Goal: Transaction & Acquisition: Book appointment/travel/reservation

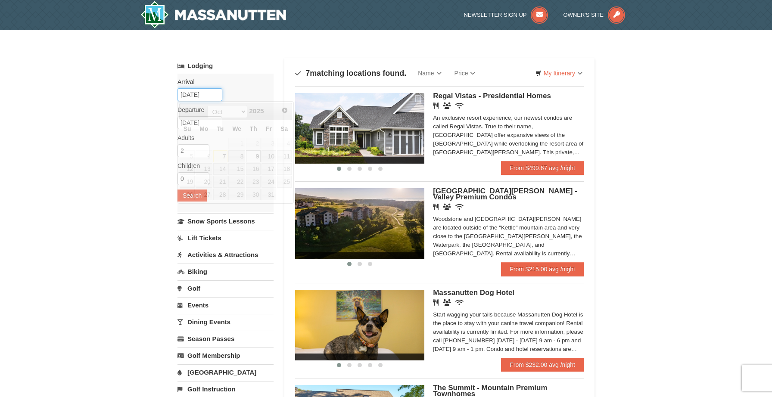
click at [195, 97] on input "[DATE]" at bounding box center [200, 94] width 45 height 13
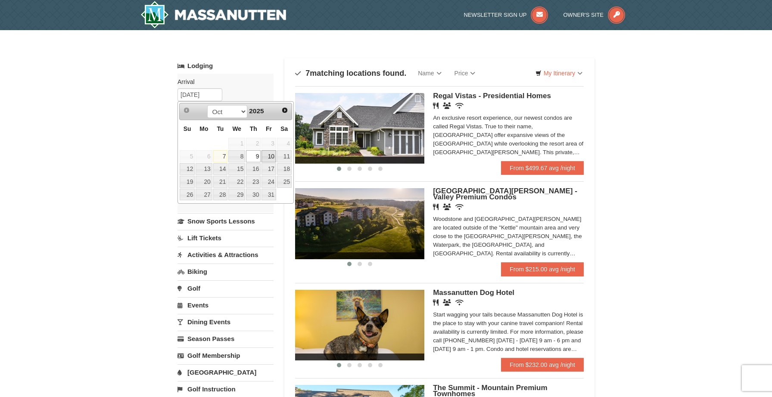
click at [269, 156] on link "10" at bounding box center [269, 156] width 15 height 12
type input "10/10/2025"
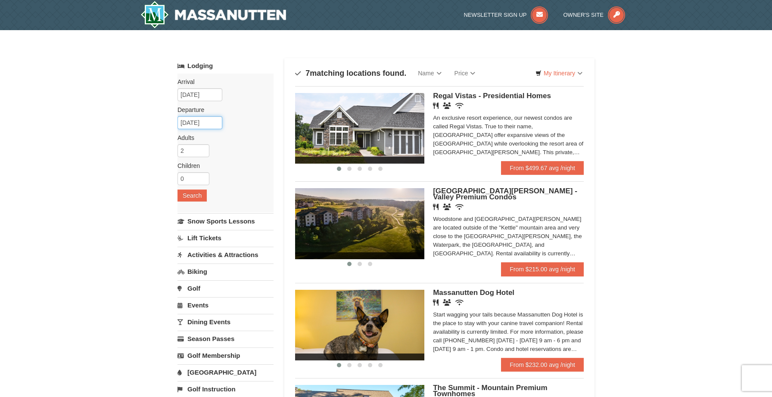
click at [198, 125] on input "10/12/2025" at bounding box center [200, 122] width 45 height 13
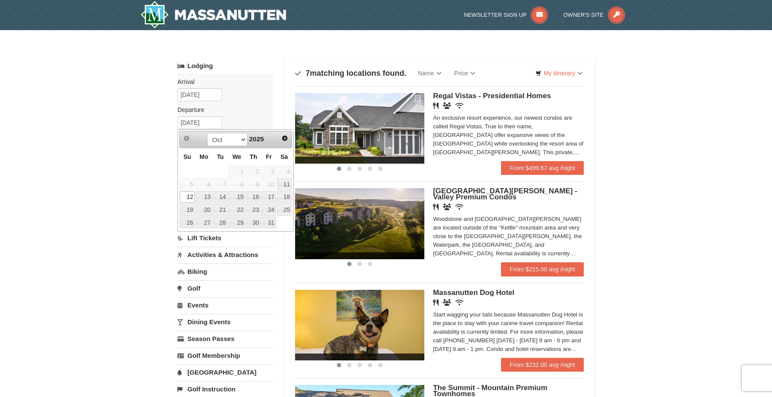
click at [183, 194] on link "12" at bounding box center [187, 197] width 15 height 12
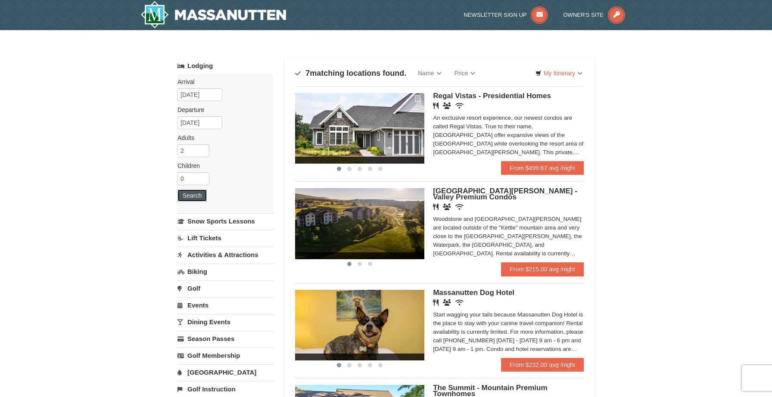
click at [192, 195] on button "Search" at bounding box center [192, 196] width 29 height 12
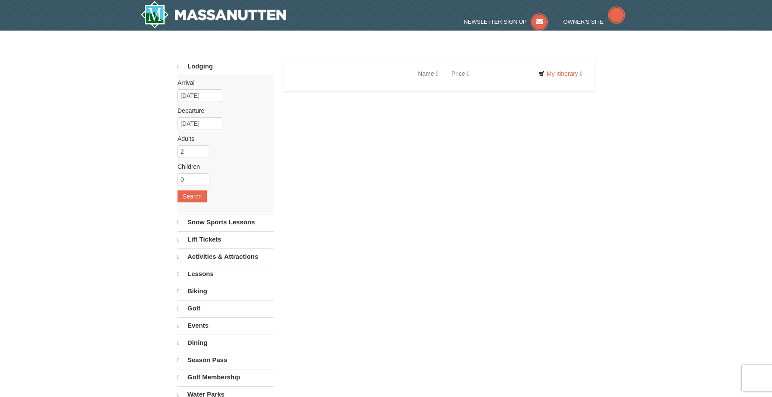
select select "10"
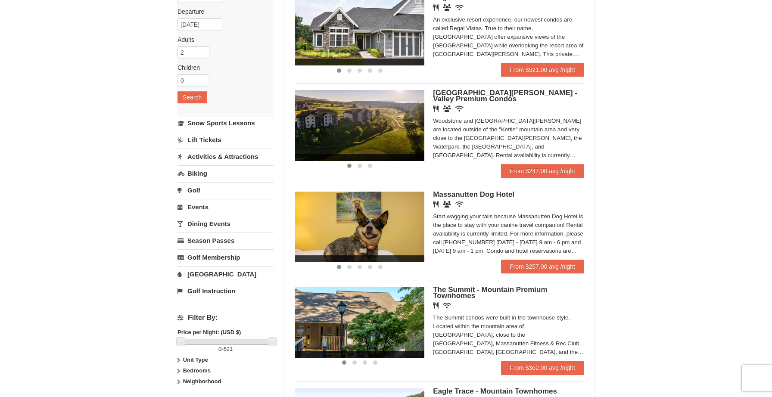
scroll to position [97, 0]
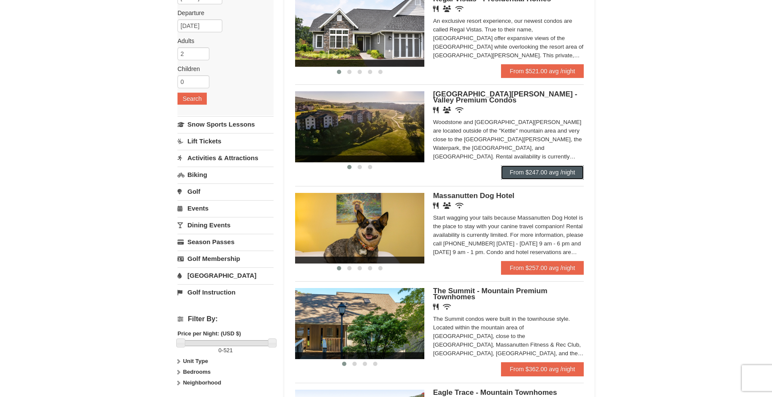
click at [571, 175] on link "From $247.00 avg /night" at bounding box center [542, 172] width 83 height 14
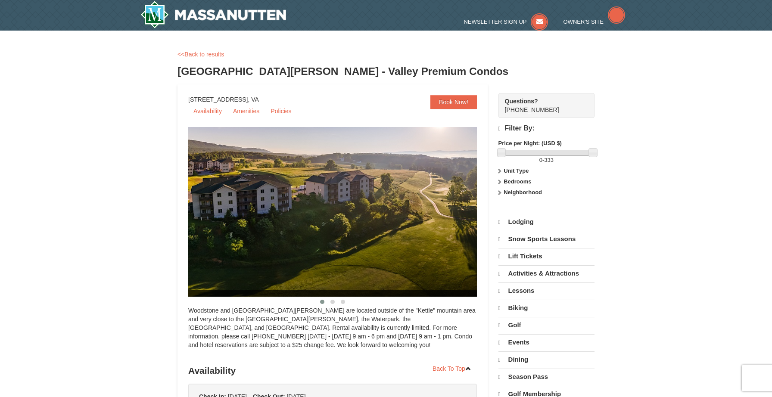
select select "10"
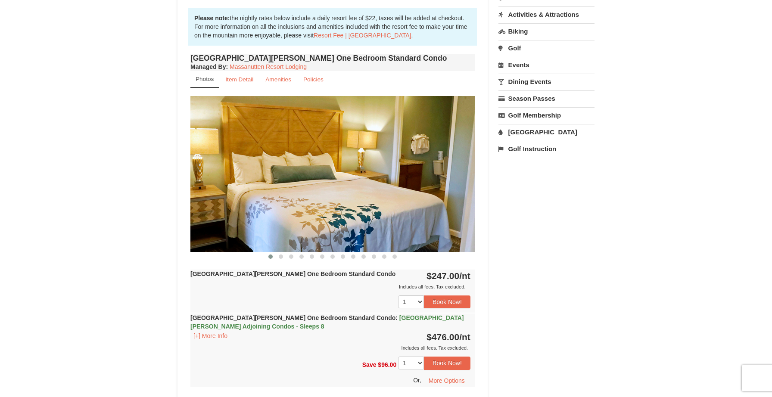
scroll to position [251, 0]
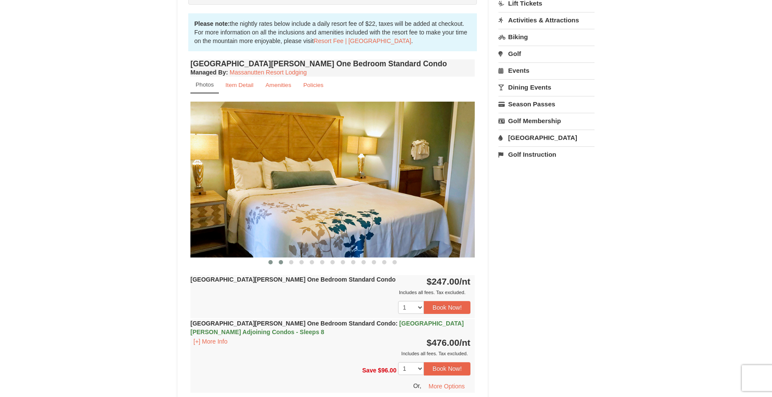
click at [281, 265] on button at bounding box center [281, 262] width 10 height 9
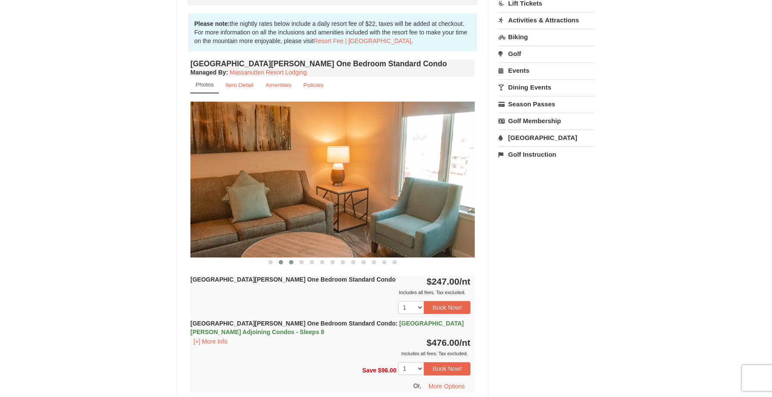
click at [291, 265] on button at bounding box center [291, 262] width 10 height 9
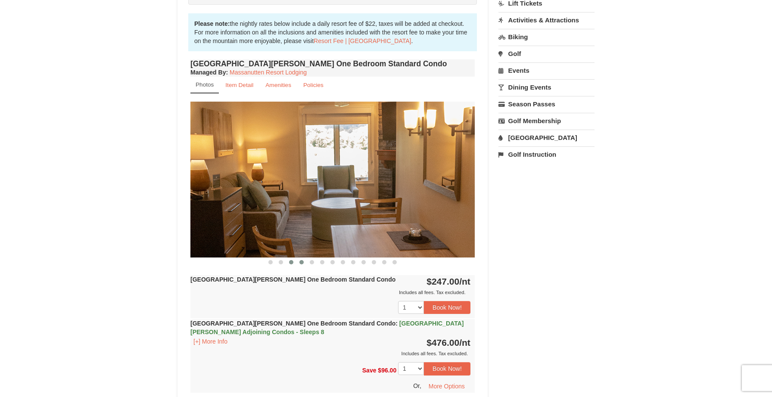
click at [301, 264] on button at bounding box center [301, 262] width 10 height 9
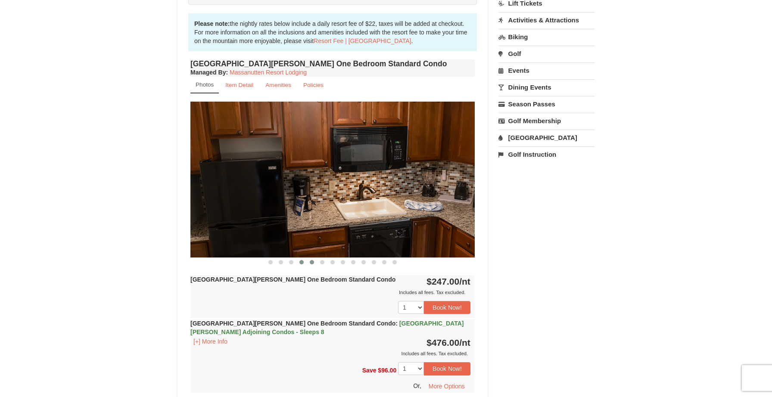
click at [311, 263] on span at bounding box center [312, 262] width 4 height 4
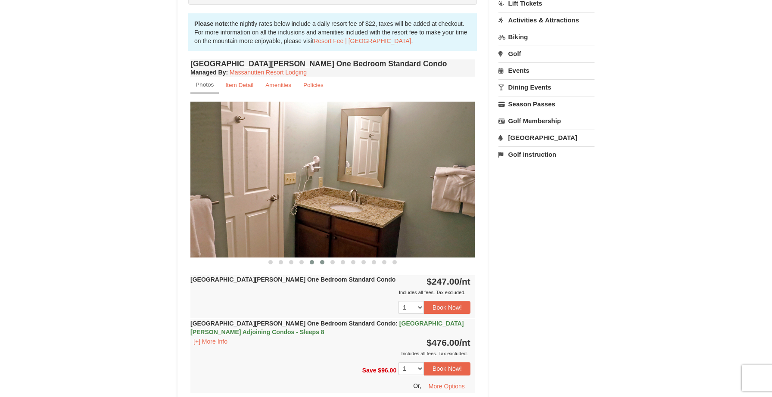
click at [322, 262] on span at bounding box center [322, 262] width 4 height 4
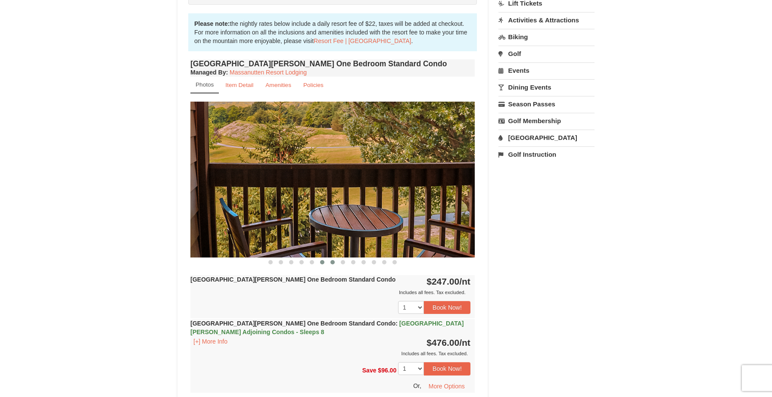
click at [331, 264] on button at bounding box center [332, 262] width 10 height 9
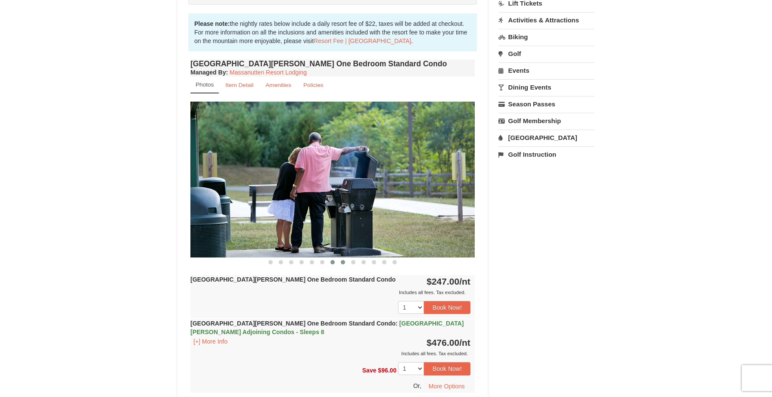
click at [339, 264] on button at bounding box center [343, 262] width 10 height 9
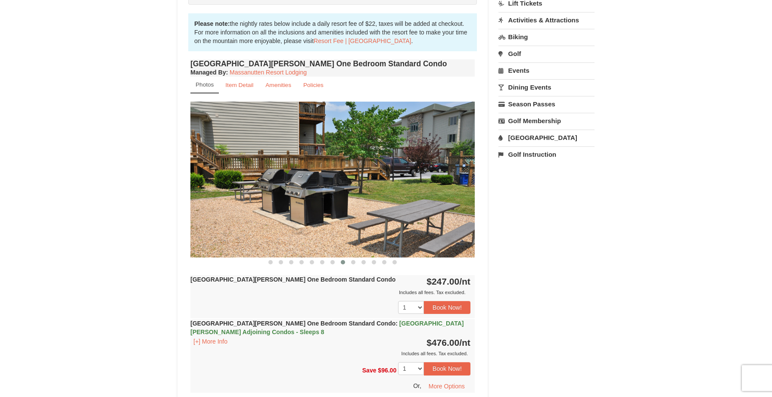
click at [346, 265] on button at bounding box center [343, 262] width 10 height 9
click at [355, 264] on button at bounding box center [353, 262] width 10 height 9
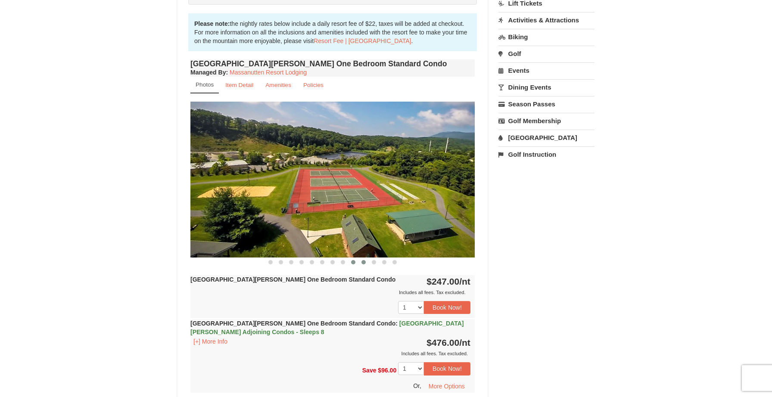
click at [363, 264] on button at bounding box center [364, 262] width 10 height 9
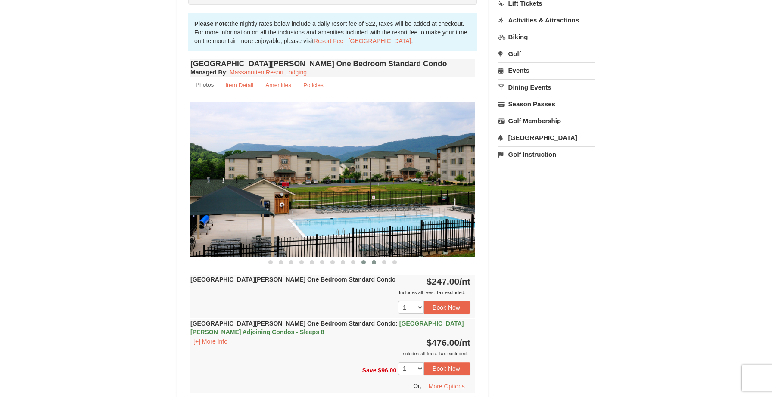
click at [371, 264] on button at bounding box center [374, 262] width 10 height 9
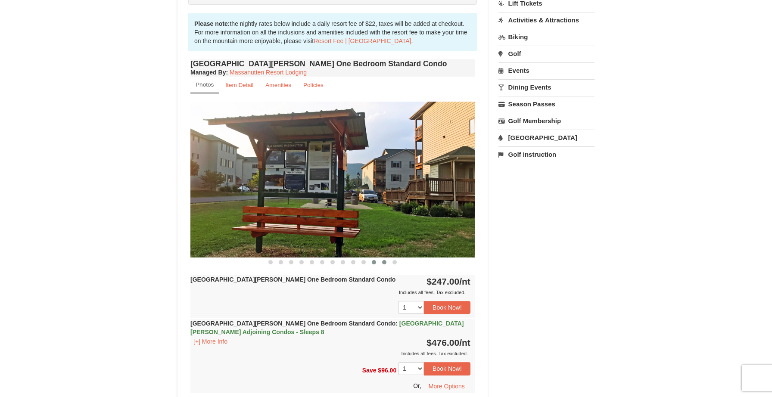
click at [384, 265] on button at bounding box center [384, 262] width 10 height 9
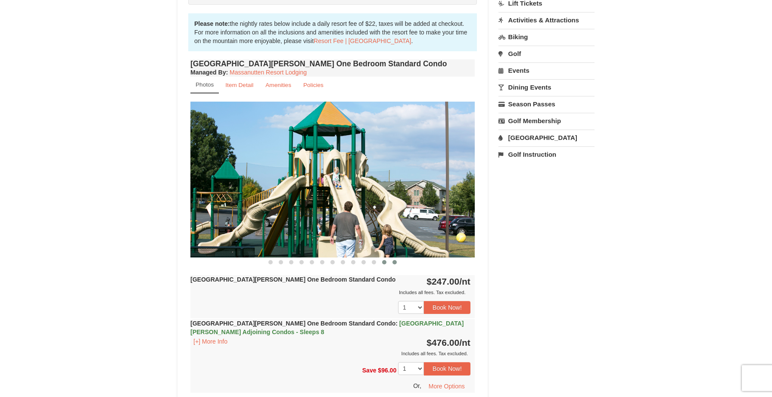
click at [395, 264] on span at bounding box center [395, 262] width 4 height 4
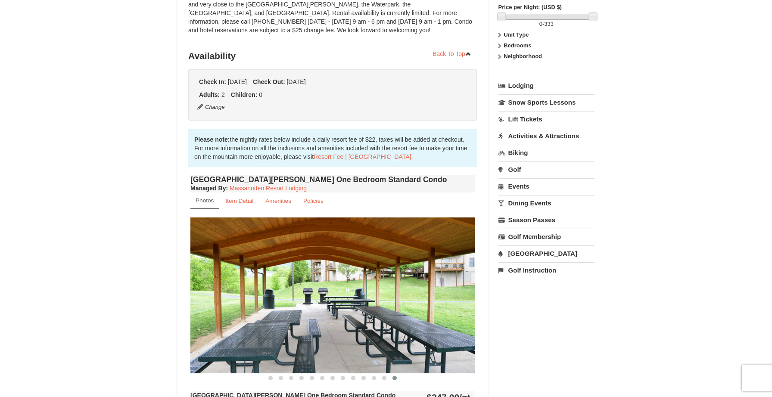
scroll to position [0, 0]
